Goal: Book appointment/travel/reservation

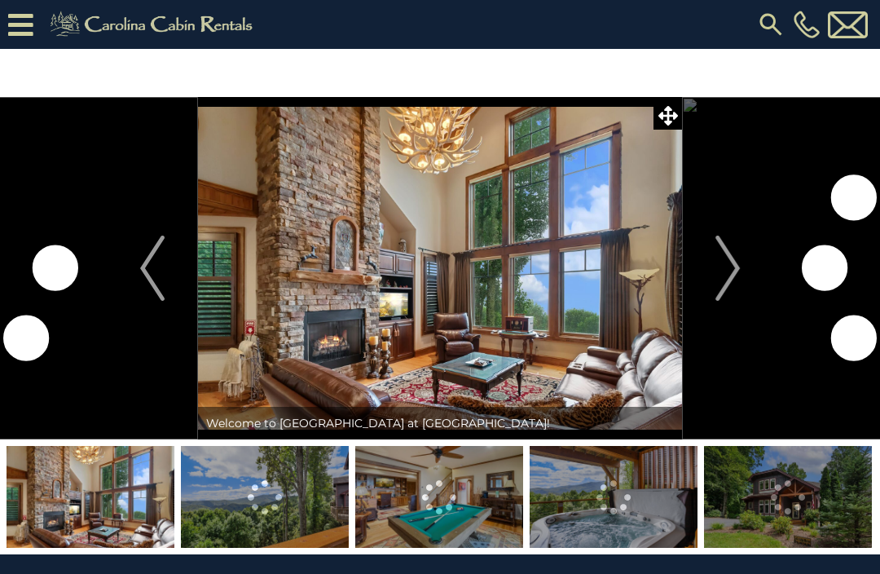
click at [732, 267] on img "Next" at bounding box center [727, 267] width 24 height 65
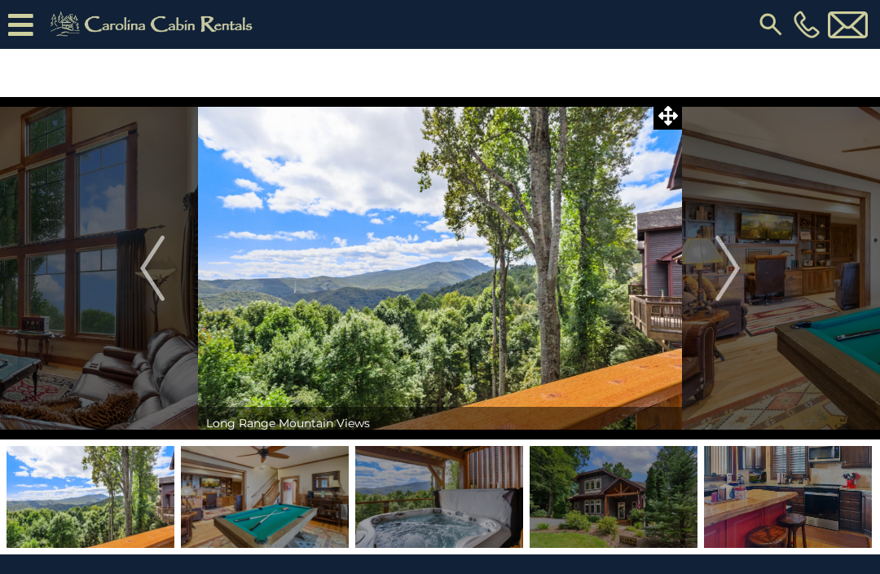
scroll to position [3, 0]
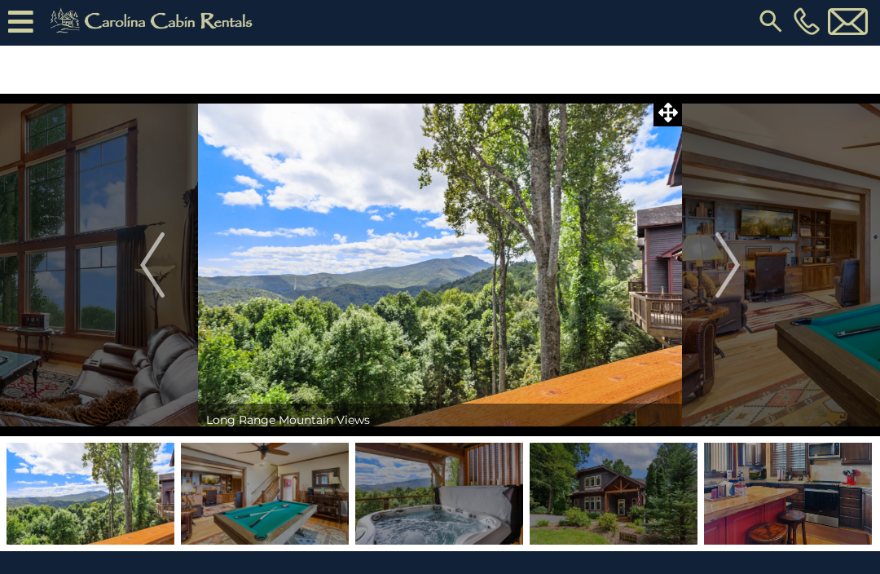
click at [727, 272] on img "Next" at bounding box center [727, 264] width 24 height 65
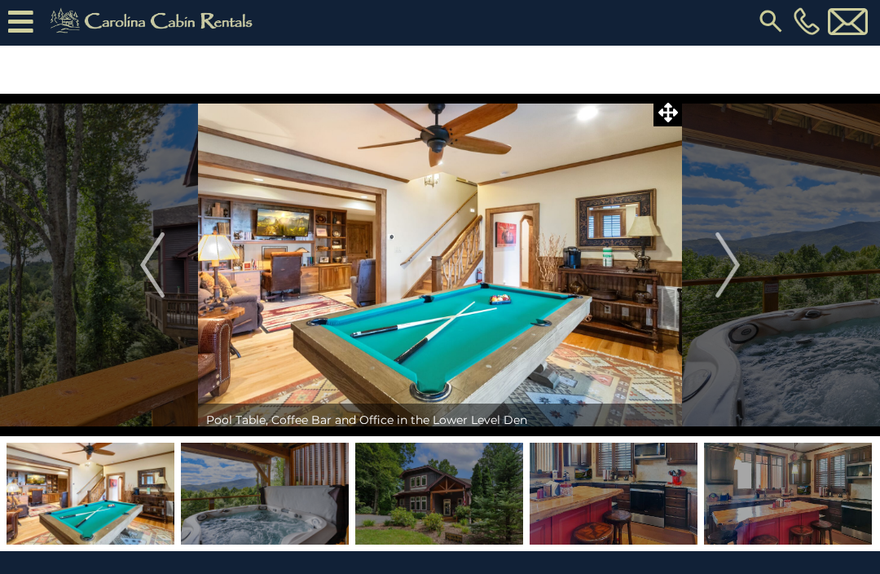
click at [730, 279] on img "Next" at bounding box center [727, 264] width 24 height 65
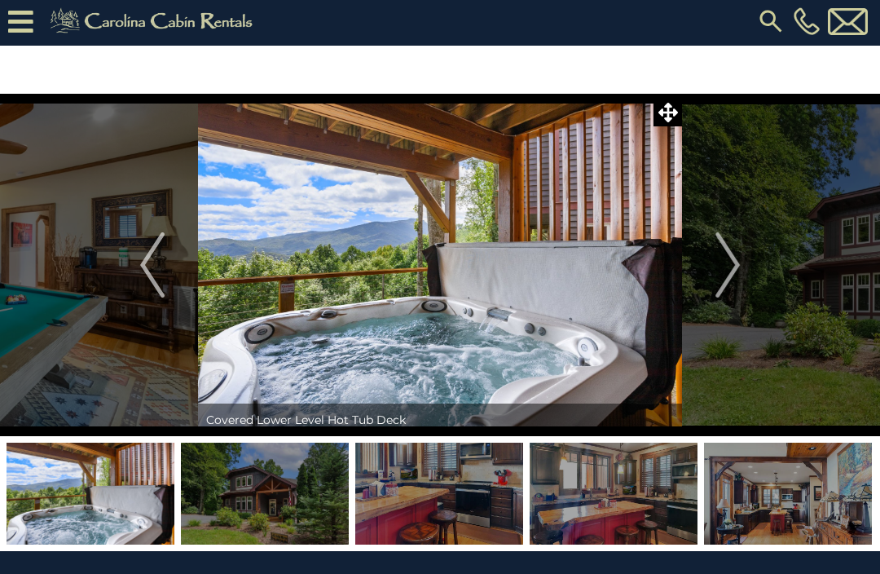
click at [730, 257] on img "Next" at bounding box center [727, 264] width 24 height 65
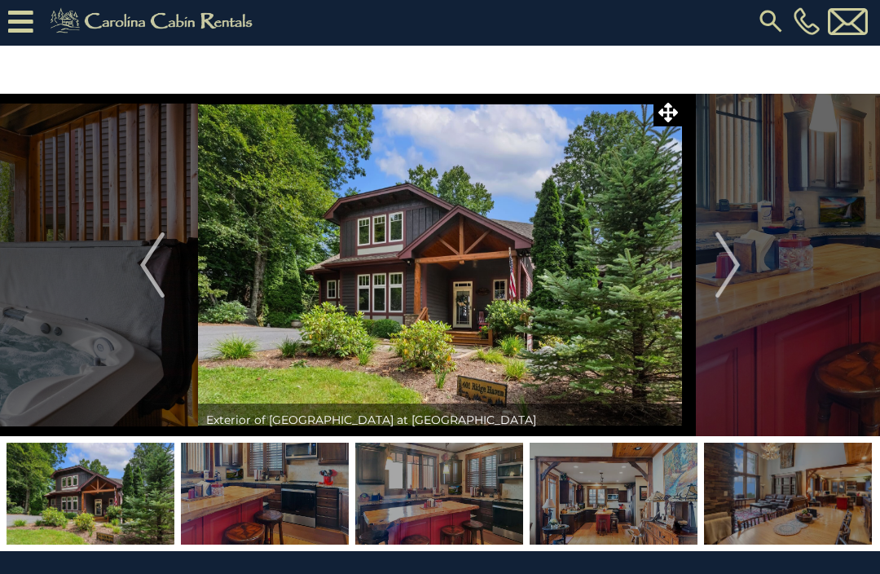
click at [732, 267] on img "Next" at bounding box center [727, 264] width 24 height 65
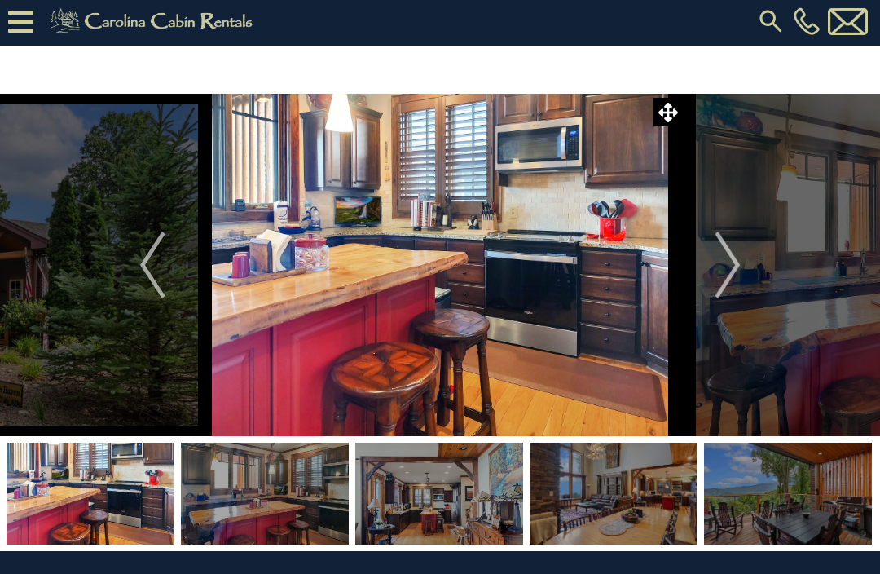
click at [719, 270] on img "Next" at bounding box center [727, 264] width 24 height 65
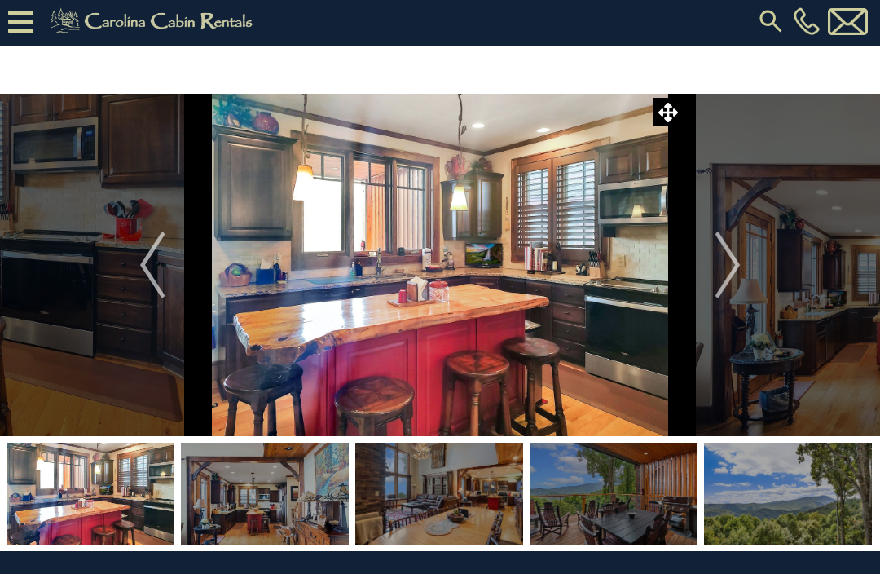
click at [734, 270] on img "Next" at bounding box center [727, 264] width 24 height 65
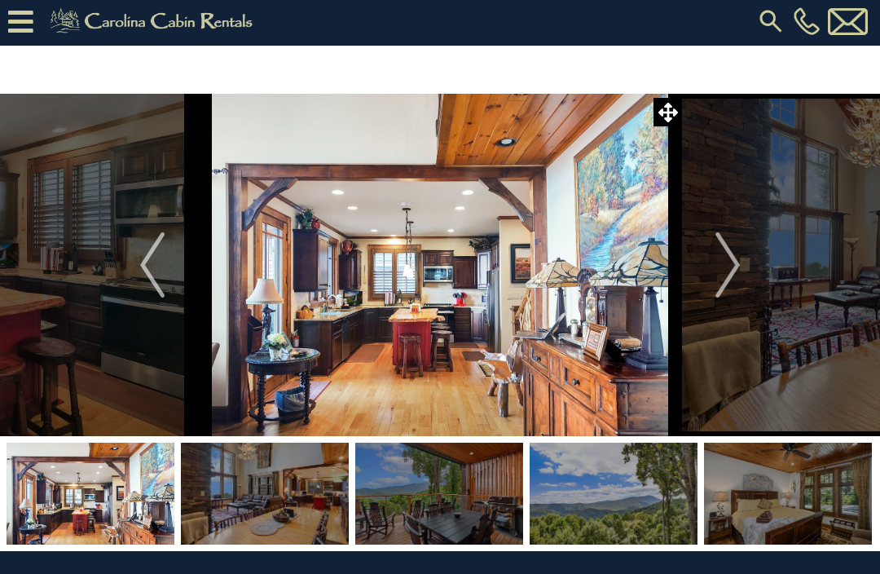
click at [739, 262] on img "Next" at bounding box center [727, 264] width 24 height 65
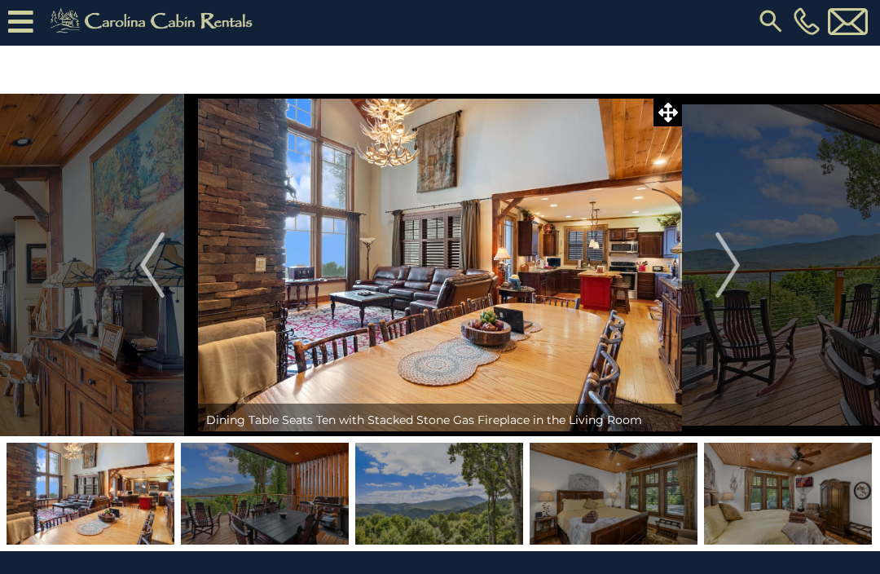
click at [730, 264] on img "Next" at bounding box center [727, 264] width 24 height 65
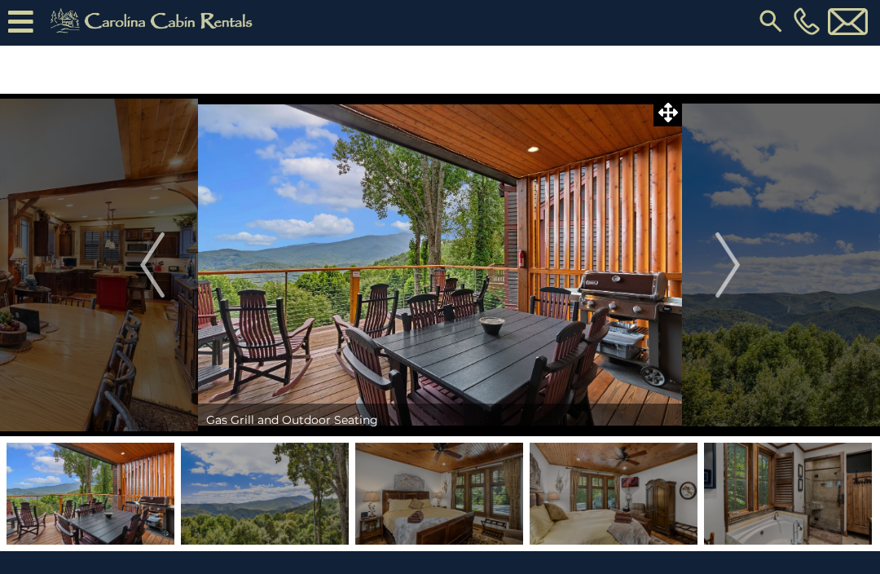
click at [734, 266] on img "Next" at bounding box center [727, 264] width 24 height 65
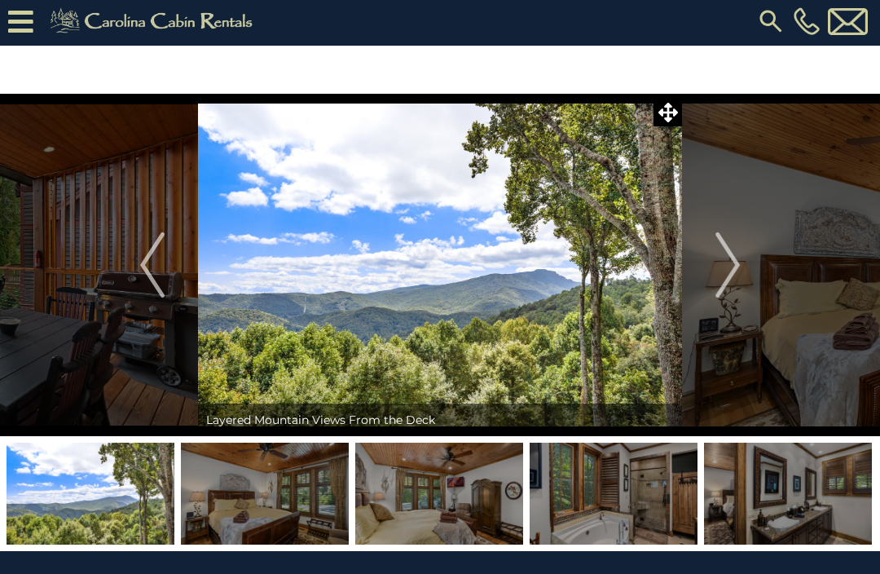
click at [726, 271] on img "Next" at bounding box center [727, 264] width 24 height 65
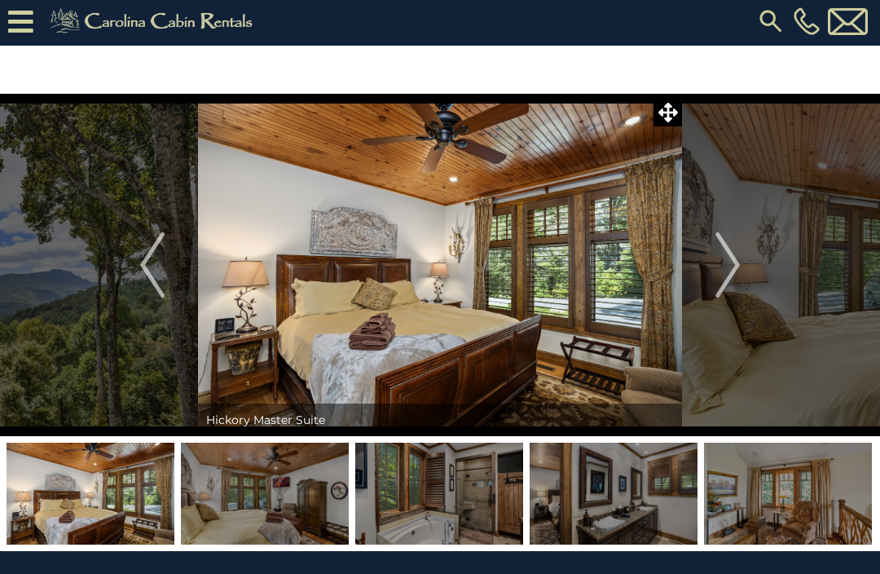
click at [735, 266] on img "Next" at bounding box center [727, 264] width 24 height 65
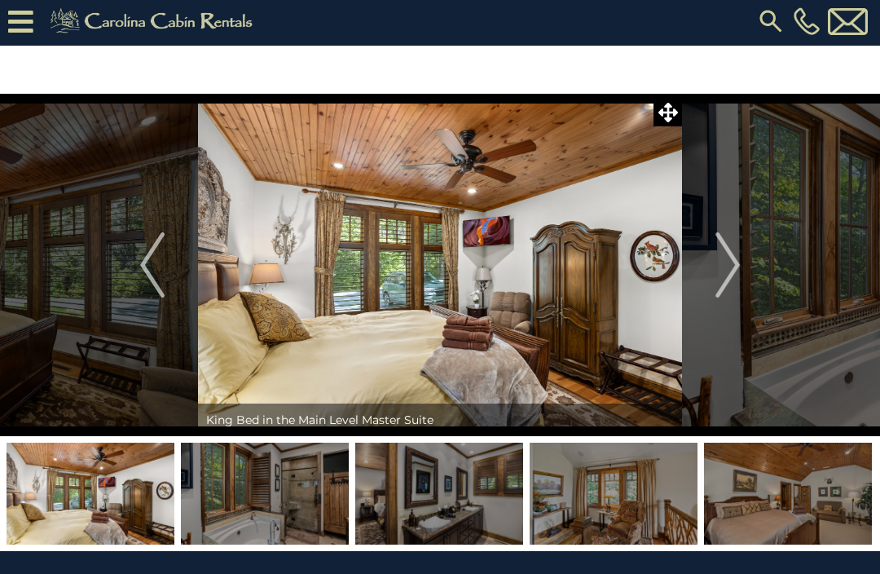
click at [730, 272] on img "Next" at bounding box center [727, 264] width 24 height 65
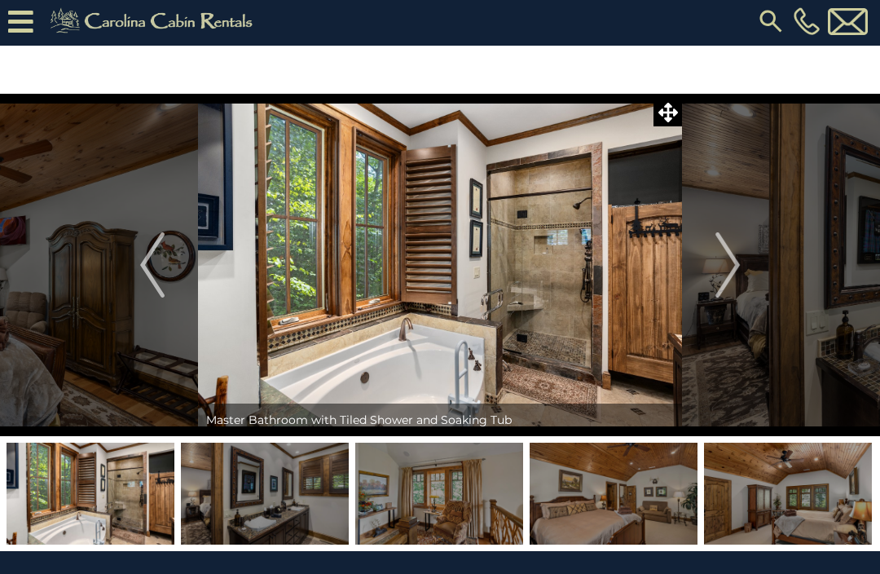
click at [724, 266] on img "Next" at bounding box center [727, 264] width 24 height 65
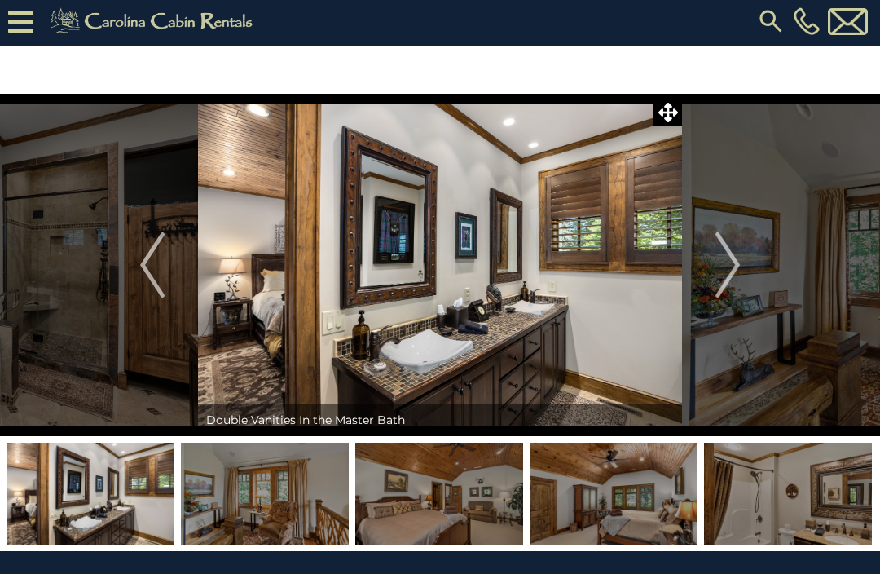
click at [726, 273] on img "Next" at bounding box center [727, 264] width 24 height 65
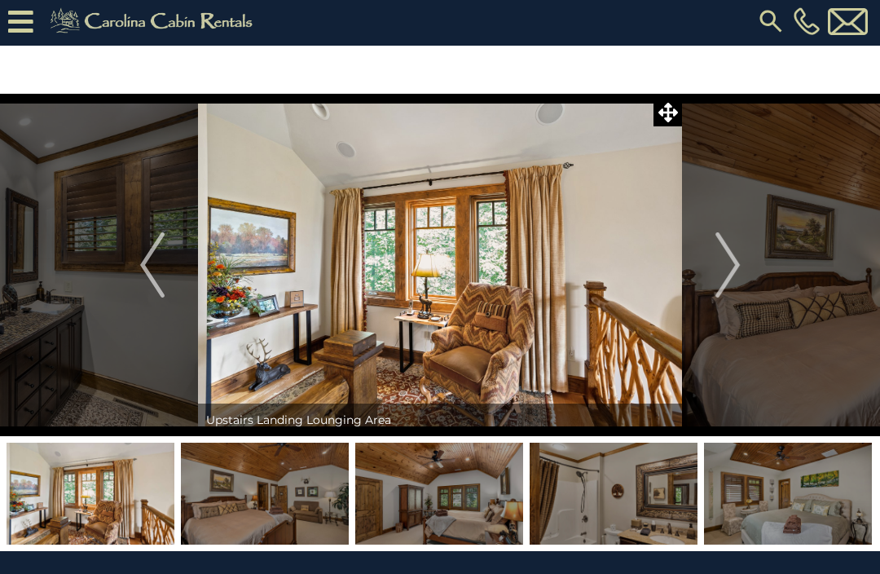
click at [731, 272] on img "Next" at bounding box center [727, 264] width 24 height 65
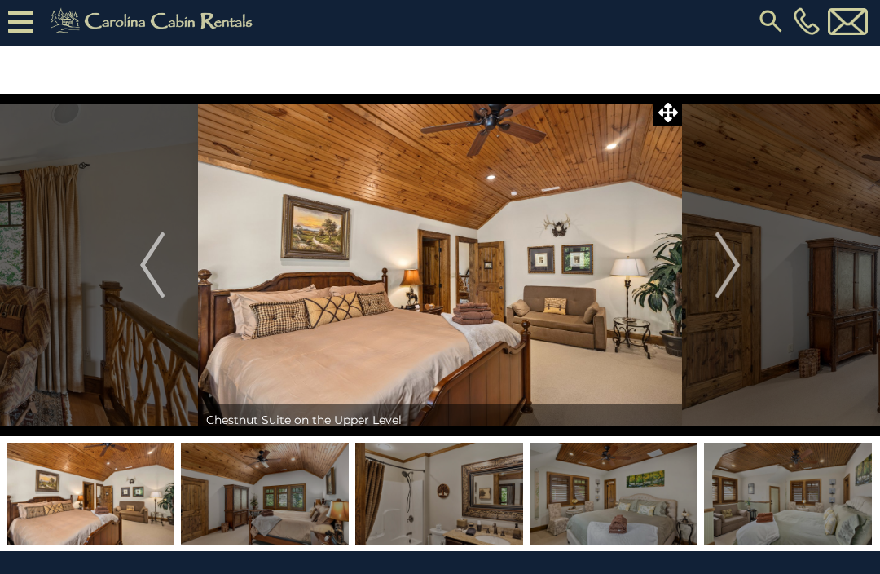
click at [726, 279] on img "Next" at bounding box center [727, 264] width 24 height 65
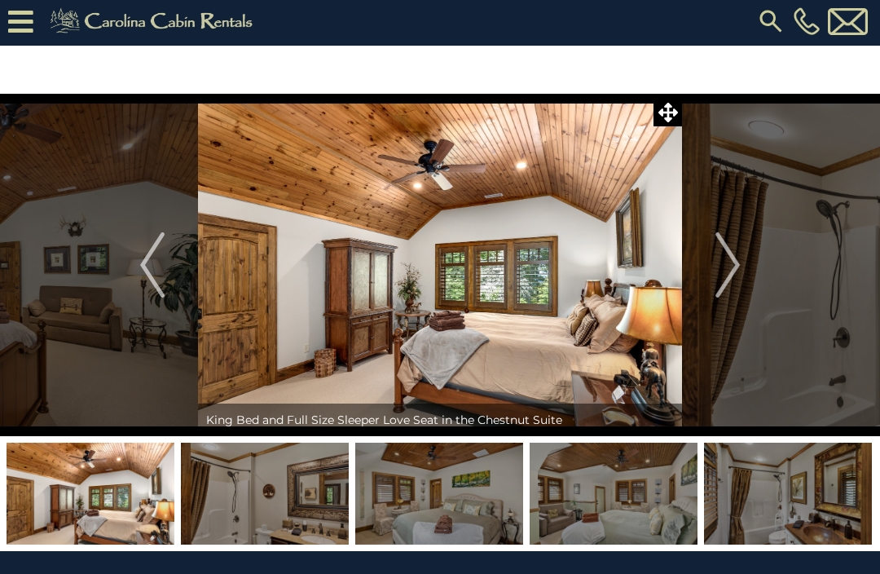
click at [736, 264] on img "Next" at bounding box center [727, 264] width 24 height 65
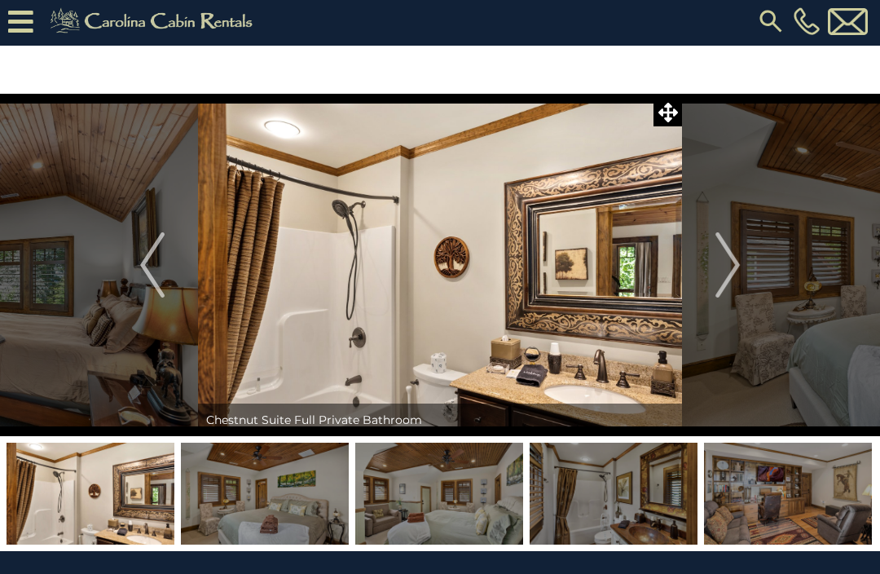
click at [731, 267] on img "Next" at bounding box center [727, 264] width 24 height 65
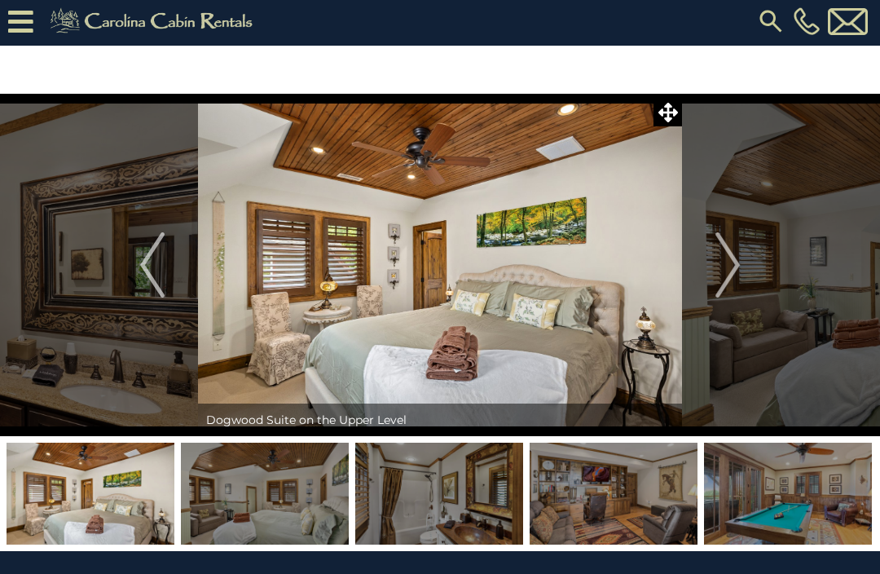
click at [725, 293] on img "Next" at bounding box center [727, 264] width 24 height 65
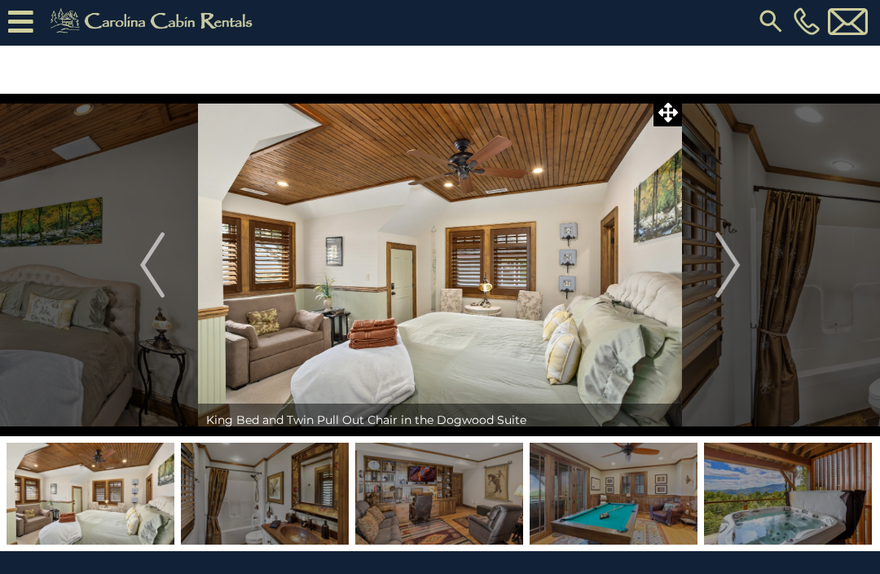
click at [728, 274] on img "Next" at bounding box center [727, 264] width 24 height 65
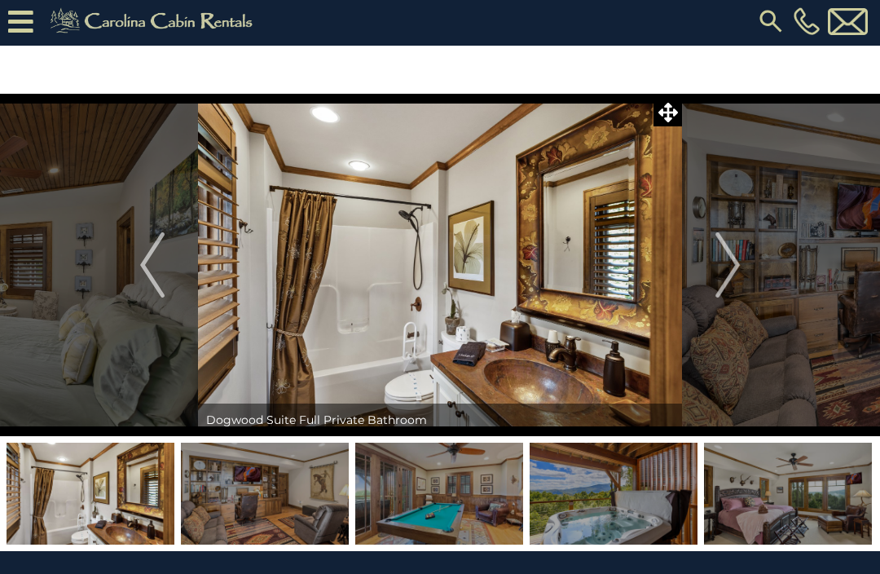
click at [740, 263] on img "Next" at bounding box center [727, 264] width 24 height 65
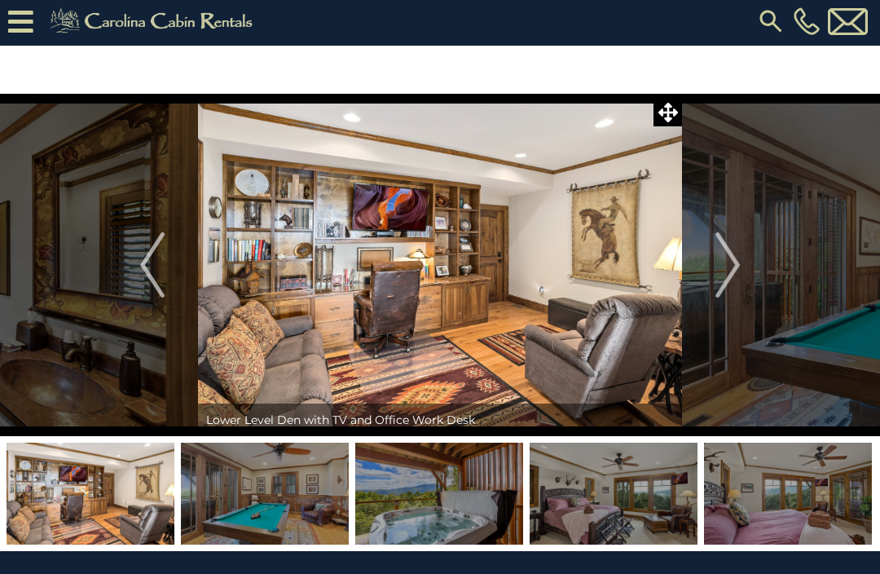
click at [756, 262] on button "Next" at bounding box center [727, 265] width 91 height 342
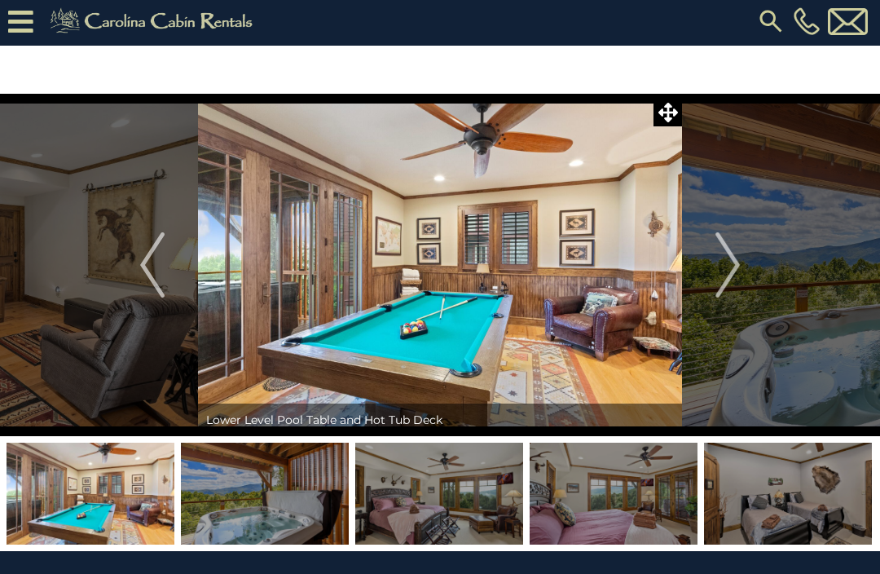
click at [738, 272] on img "Next" at bounding box center [727, 264] width 24 height 65
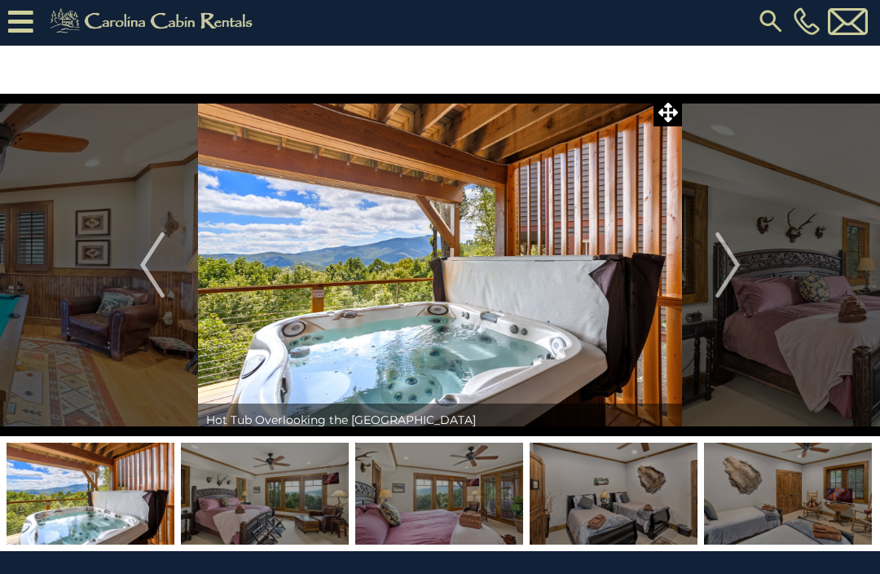
click at [736, 272] on img "Next" at bounding box center [727, 264] width 24 height 65
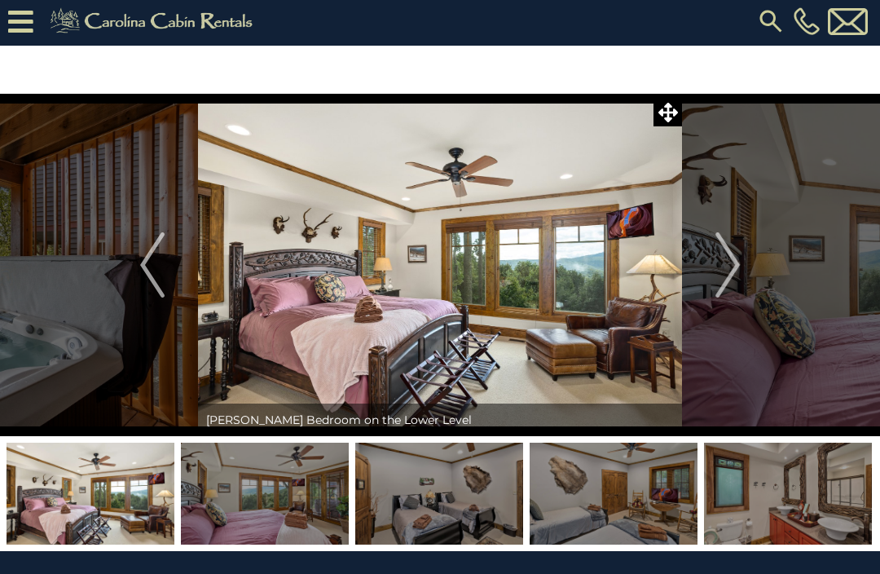
click at [727, 270] on img "Next" at bounding box center [727, 264] width 24 height 65
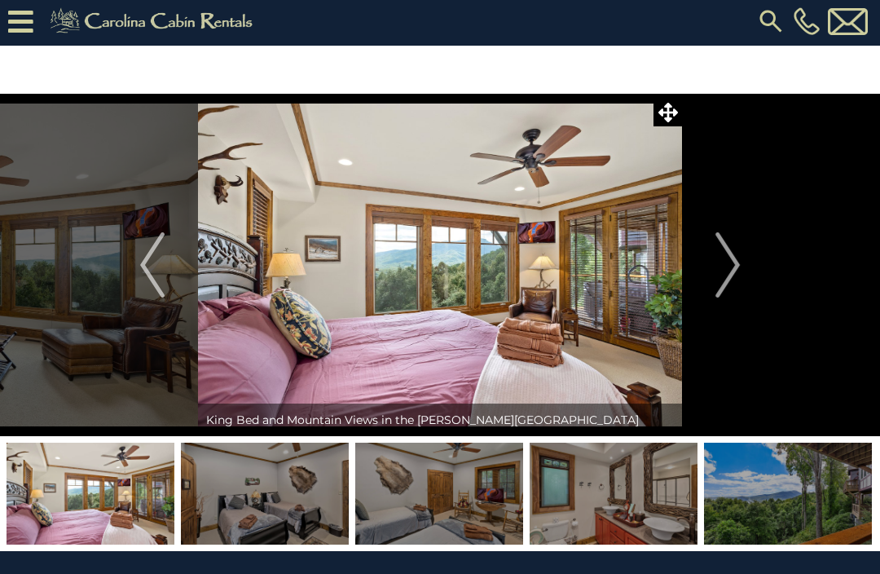
click at [746, 272] on button "Next" at bounding box center [727, 265] width 91 height 342
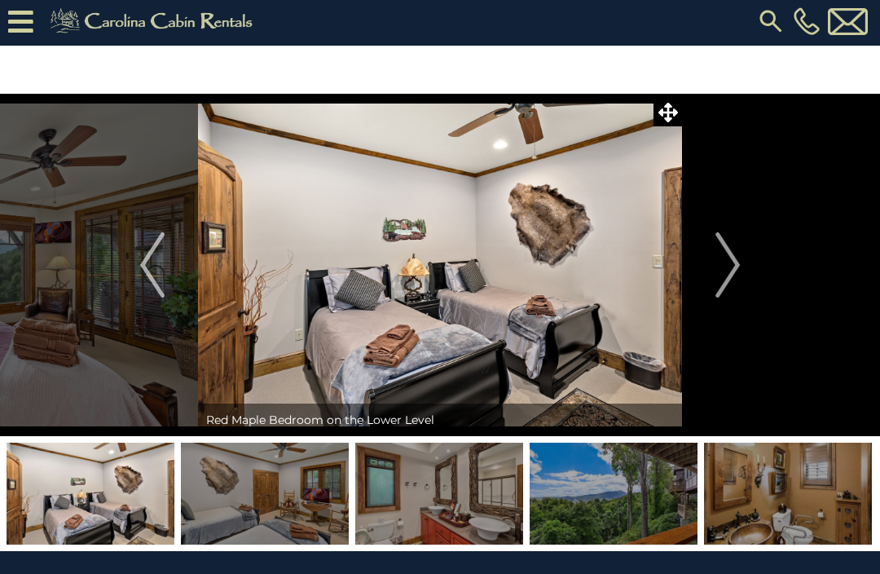
click at [732, 279] on img "Next" at bounding box center [727, 264] width 24 height 65
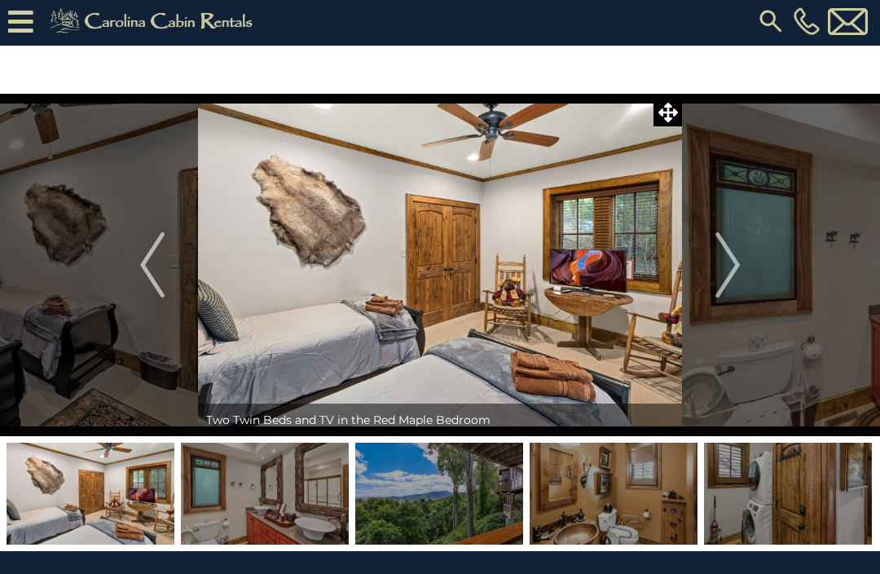
click at [740, 271] on img "Next" at bounding box center [727, 264] width 24 height 65
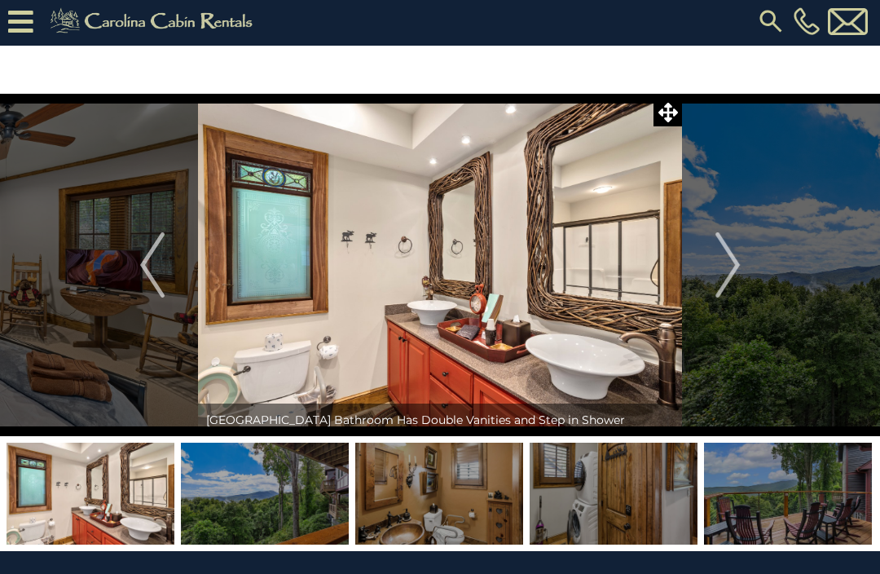
click at [740, 275] on img "Next" at bounding box center [727, 264] width 24 height 65
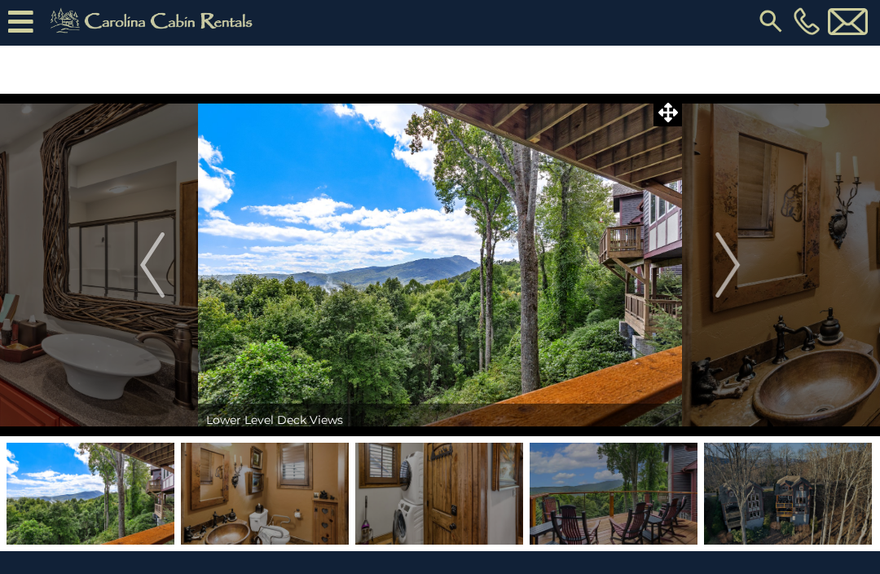
click at [733, 277] on img "Next" at bounding box center [727, 264] width 24 height 65
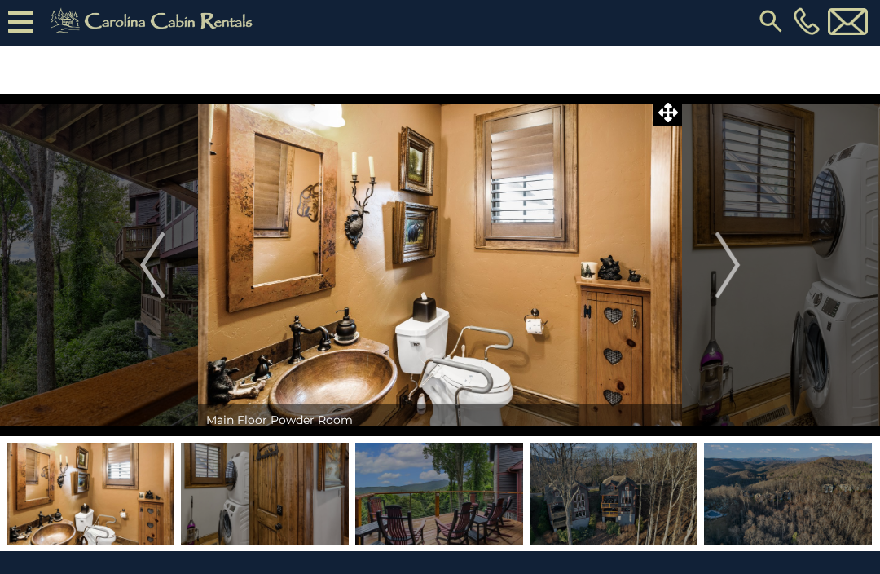
click at [736, 278] on img "Next" at bounding box center [727, 264] width 24 height 65
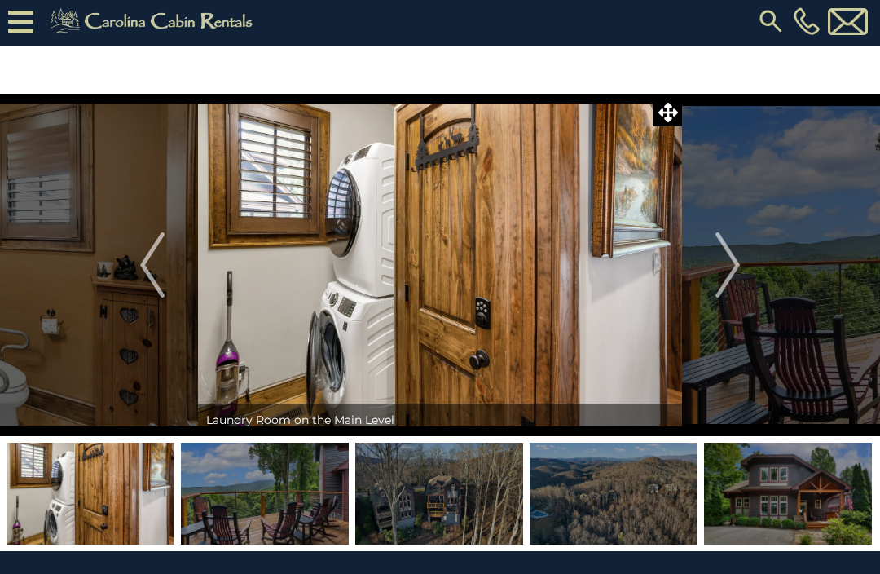
click at [738, 268] on img "Next" at bounding box center [727, 264] width 24 height 65
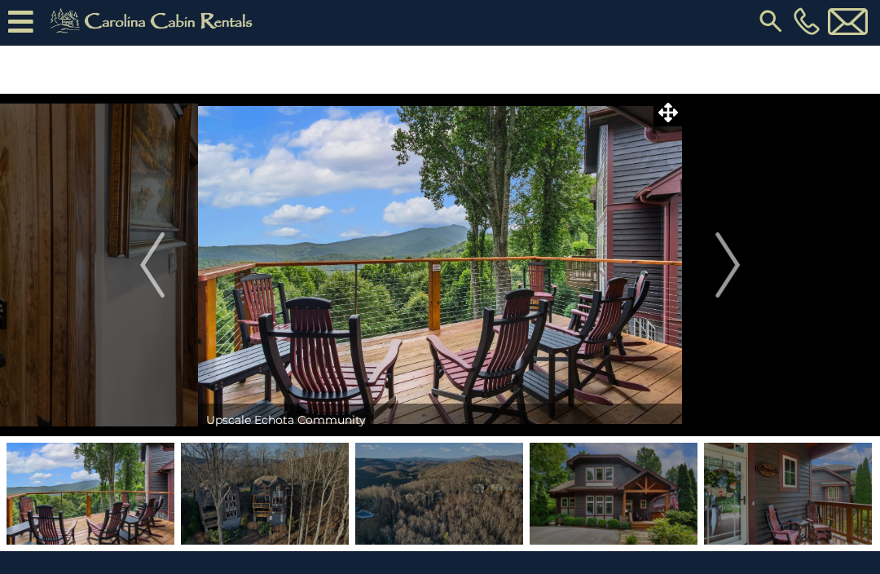
click at [732, 282] on img "Next" at bounding box center [727, 264] width 24 height 65
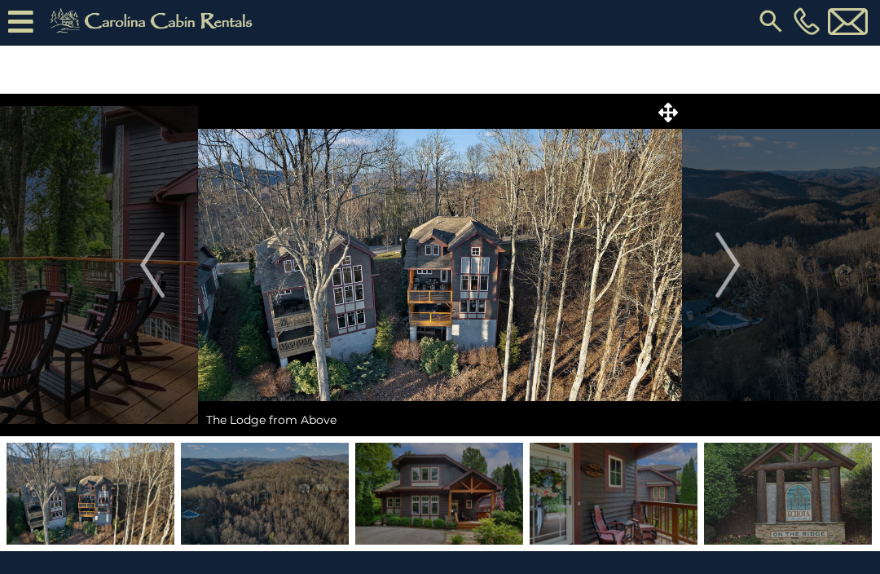
click at [747, 266] on button "Next" at bounding box center [727, 265] width 91 height 342
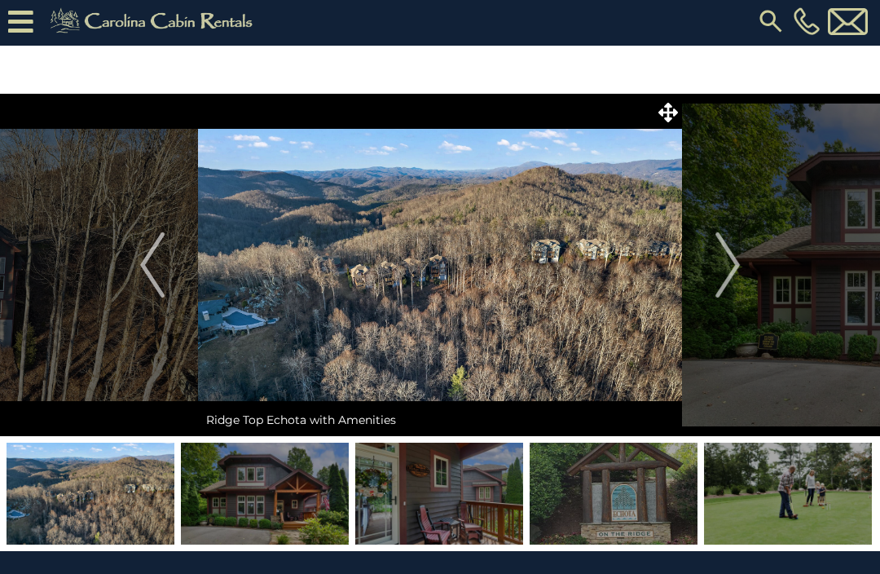
click at [734, 280] on img "Next" at bounding box center [727, 264] width 24 height 65
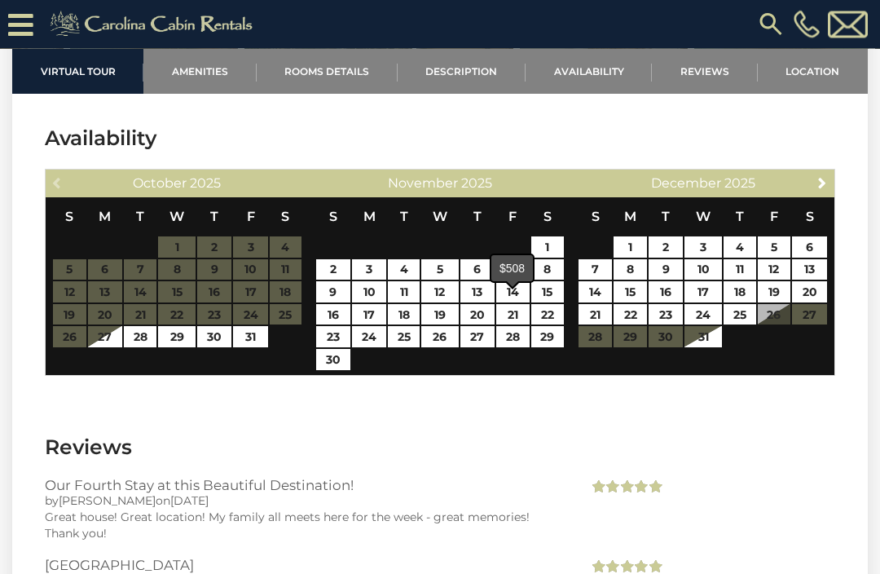
scroll to position [3343, 0]
click at [485, 347] on link "27" at bounding box center [477, 336] width 34 height 21
type input "**********"
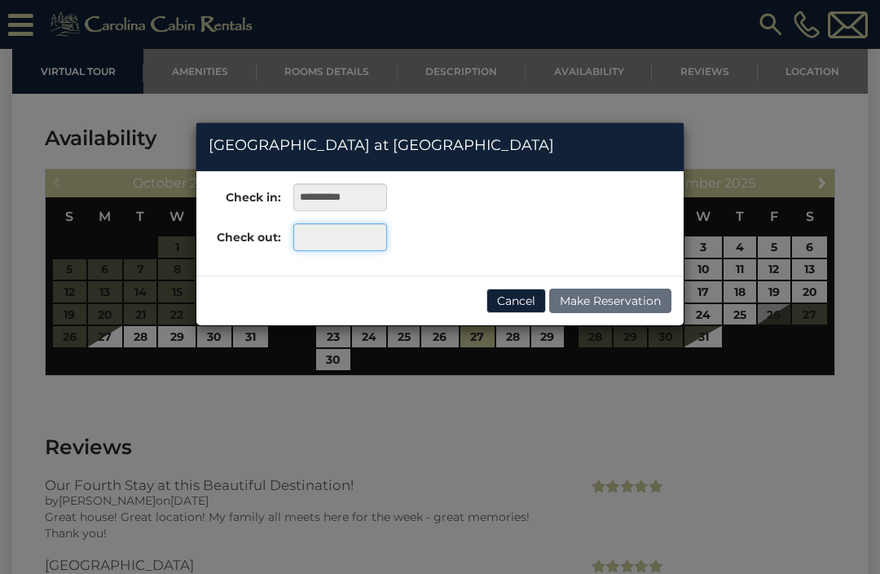
click at [327, 229] on input "text" at bounding box center [340, 237] width 94 height 28
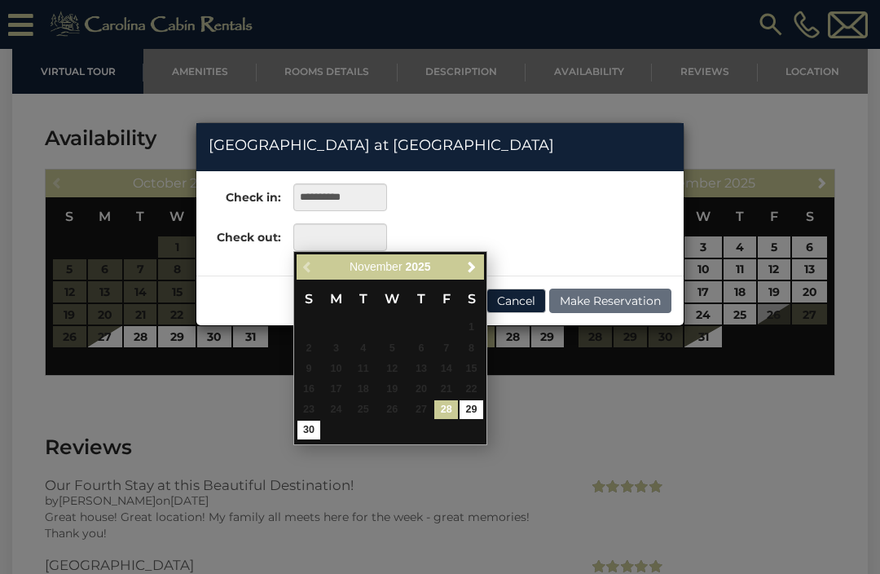
click at [306, 422] on link "30" at bounding box center [309, 429] width 24 height 19
type input "**********"
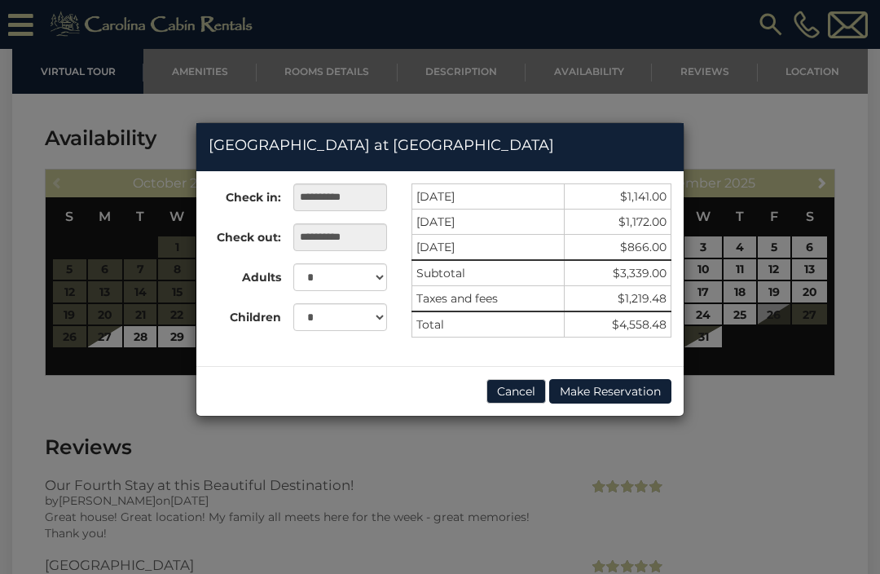
click at [522, 495] on div "**********" at bounding box center [440, 287] width 880 height 574
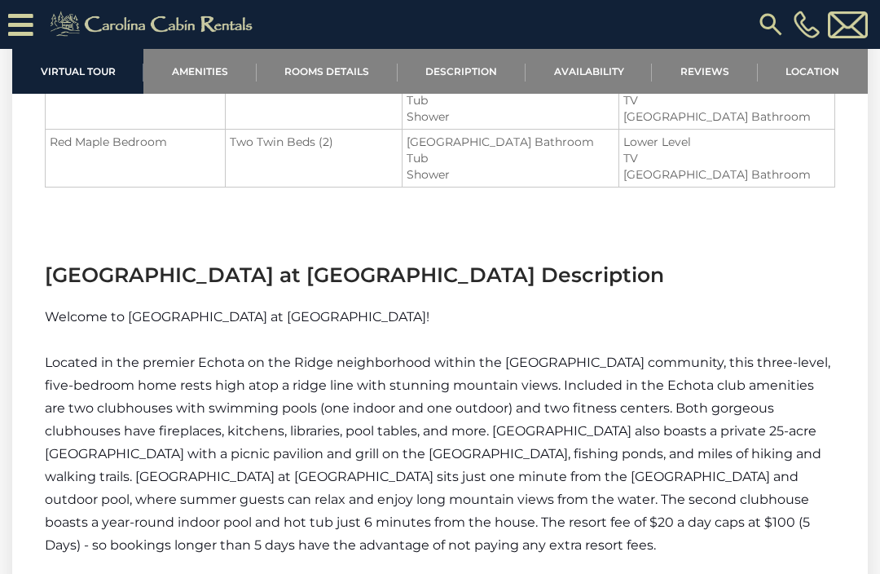
scroll to position [2099, 0]
